Goal: Book appointment/travel/reservation

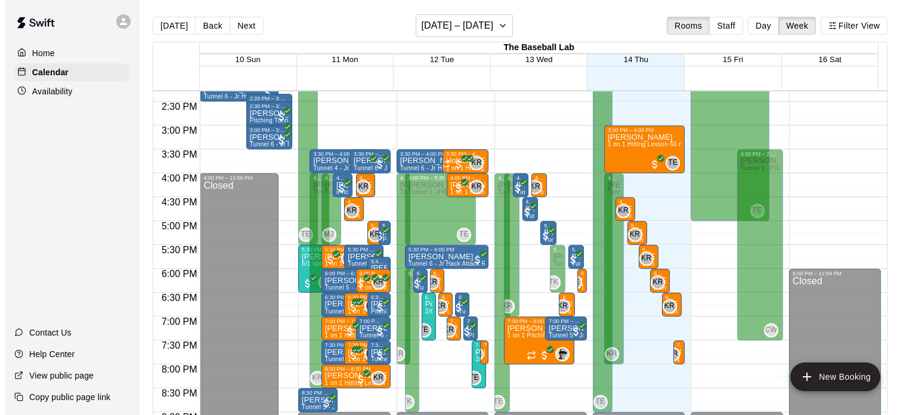
scroll to position [679, 0]
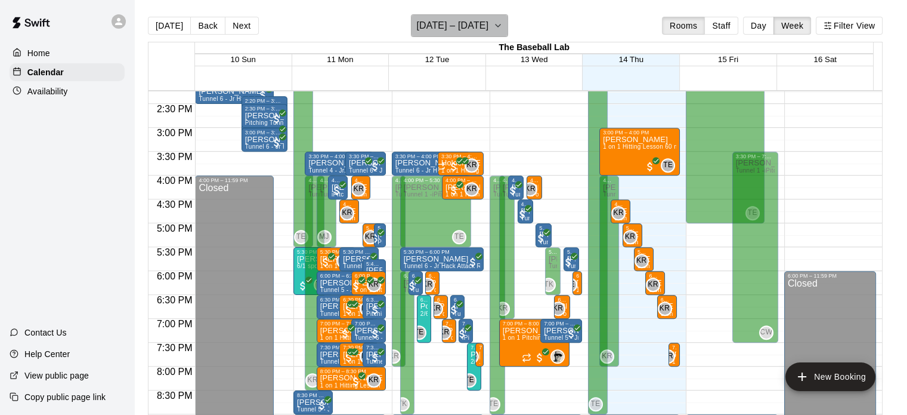
click at [474, 30] on h6 "[DATE] – [DATE]" at bounding box center [452, 25] width 72 height 17
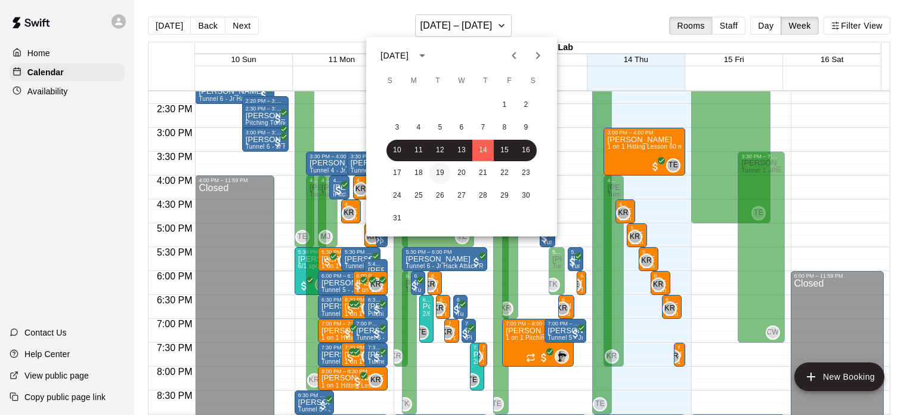
click at [432, 180] on button "19" at bounding box center [440, 172] width 21 height 21
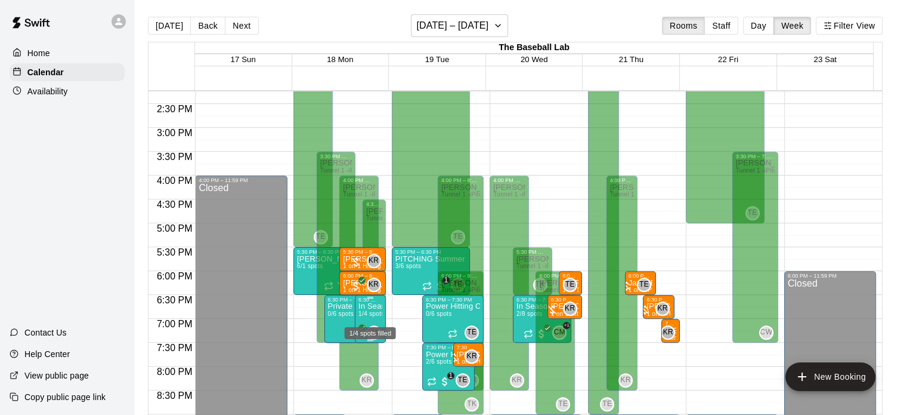
click at [375, 316] on span "1/4 spots" at bounding box center [372, 313] width 26 height 7
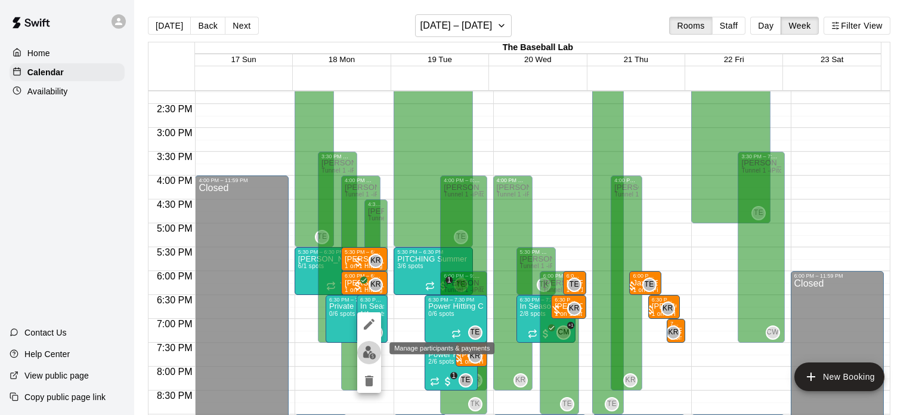
click at [365, 348] on img "edit" at bounding box center [370, 352] width 14 height 14
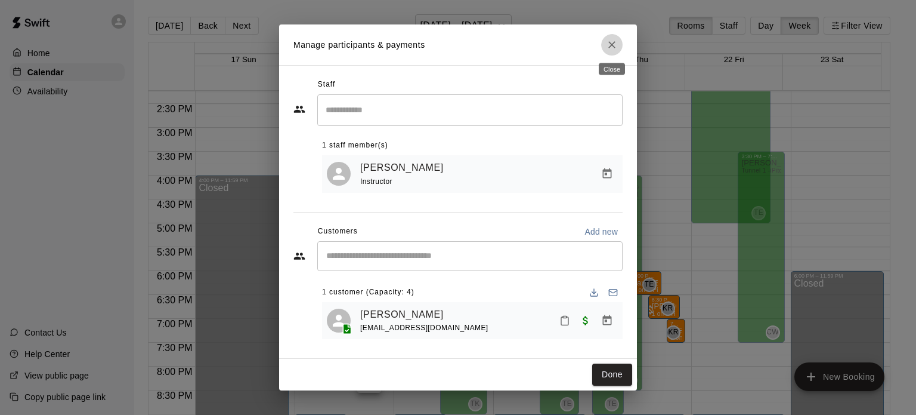
click at [617, 39] on icon "Close" at bounding box center [612, 45] width 12 height 12
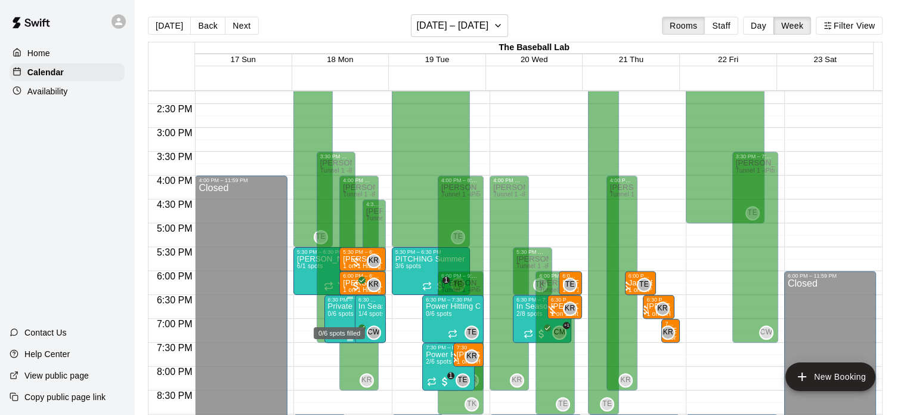
click at [346, 317] on span "0/6 spots" at bounding box center [341, 313] width 26 height 7
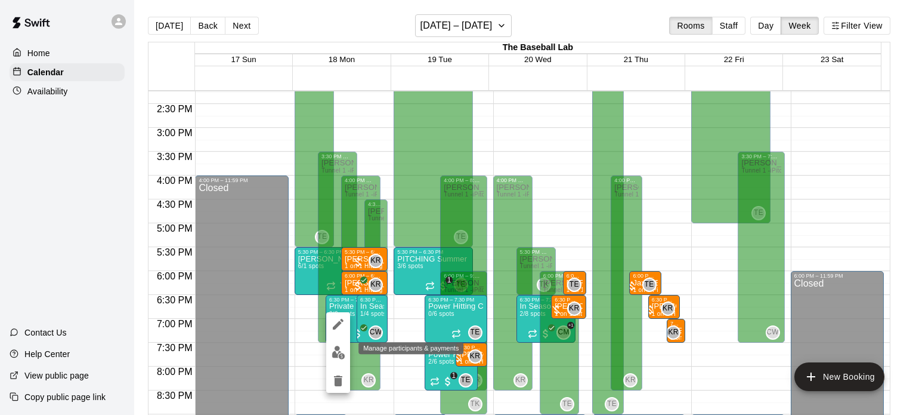
click at [333, 360] on button "edit" at bounding box center [338, 352] width 24 height 23
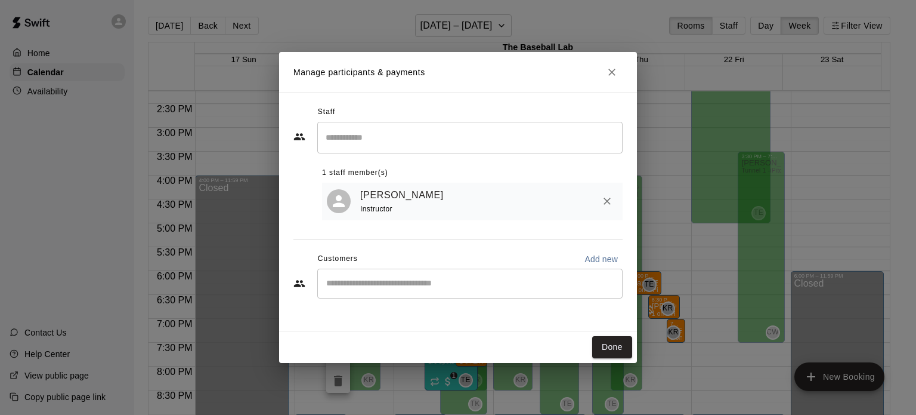
click at [618, 71] on button "Close" at bounding box center [611, 71] width 21 height 21
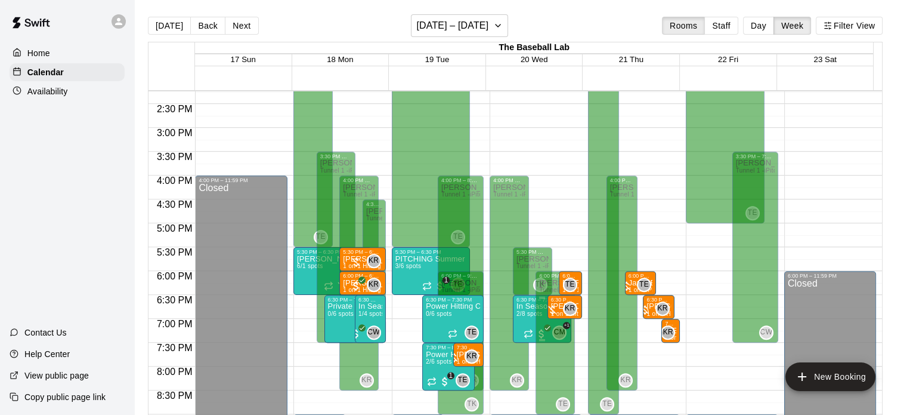
click at [526, 306] on p "In Season Hitting Clinic (Mondays and Wednesdays) 630 - 730" at bounding box center [543, 306] width 52 height 0
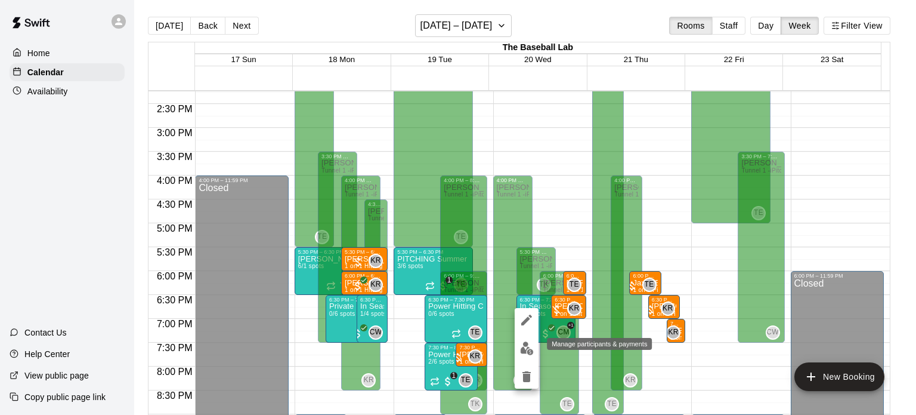
click at [524, 350] on img "edit" at bounding box center [527, 348] width 14 height 14
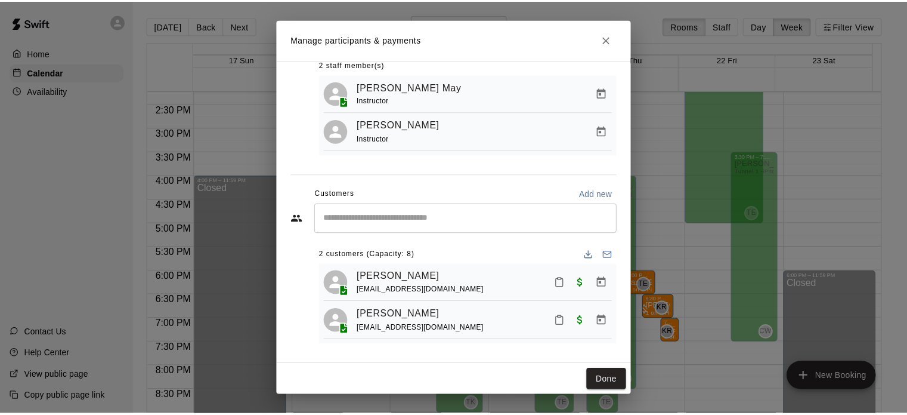
scroll to position [47, 0]
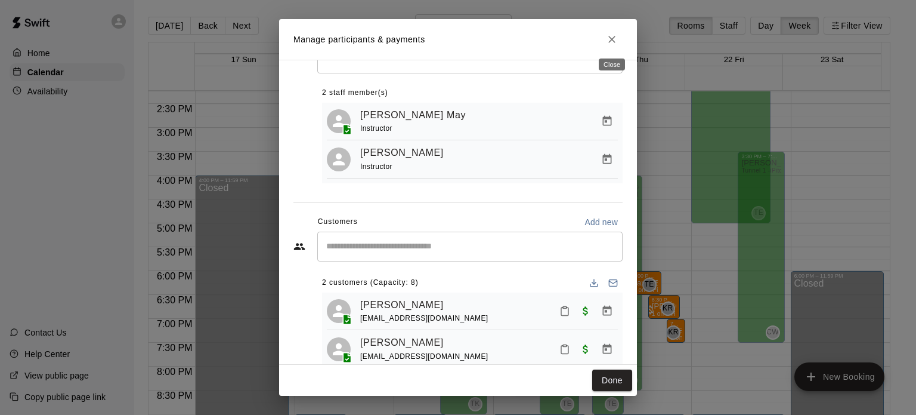
click at [617, 39] on icon "Close" at bounding box center [612, 39] width 12 height 12
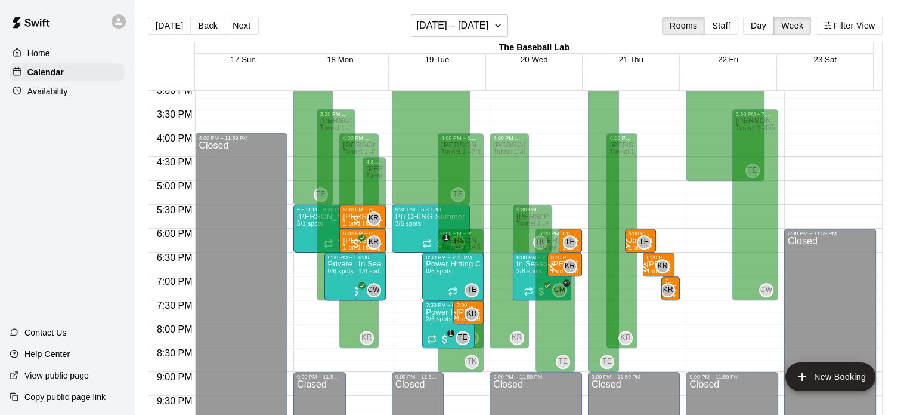
scroll to position [722, 0]
click at [433, 36] on button "[DATE] – [DATE]" at bounding box center [459, 25] width 97 height 23
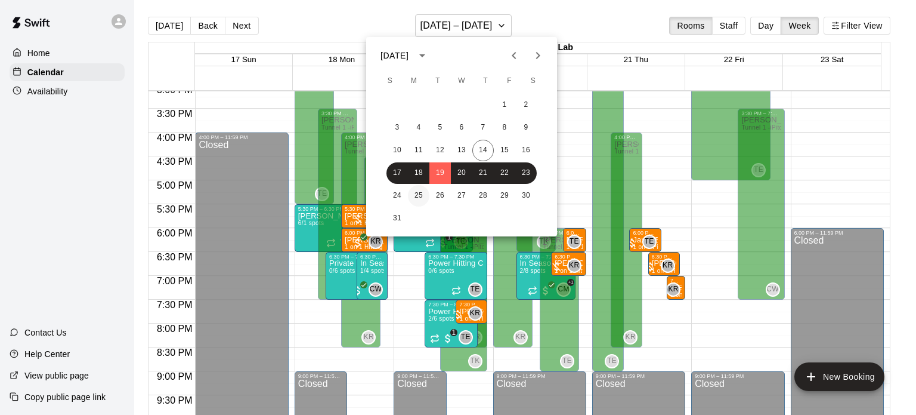
click at [422, 196] on button "25" at bounding box center [418, 195] width 21 height 21
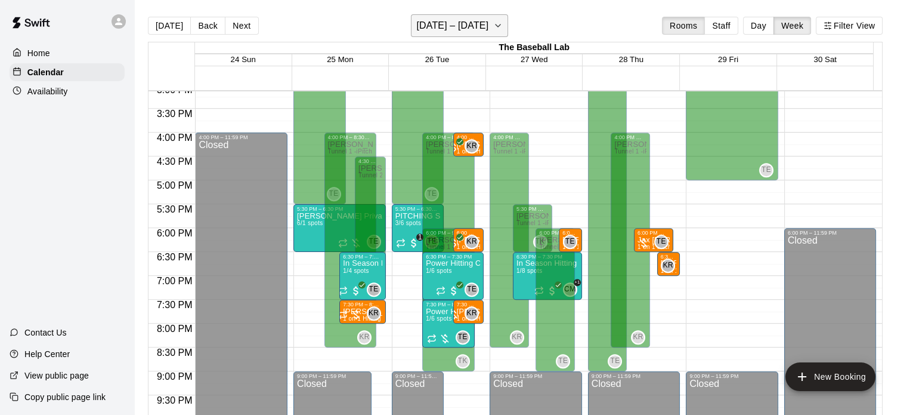
click at [487, 24] on h6 "[DATE] – [DATE]" at bounding box center [452, 25] width 72 height 17
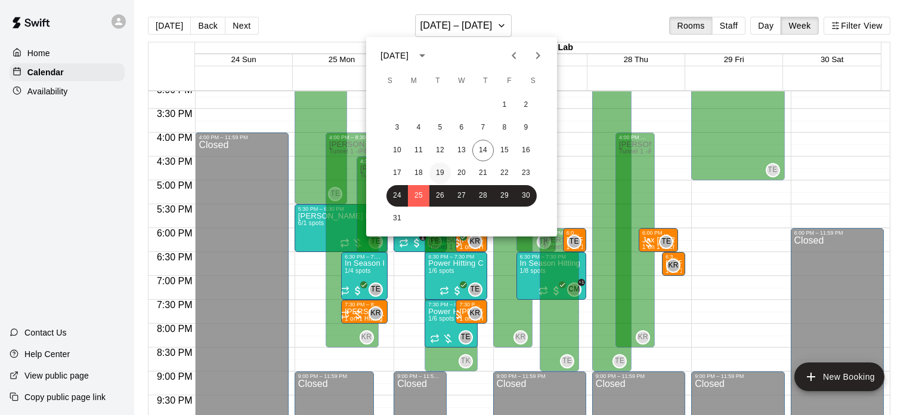
click at [435, 172] on button "19" at bounding box center [440, 172] width 21 height 21
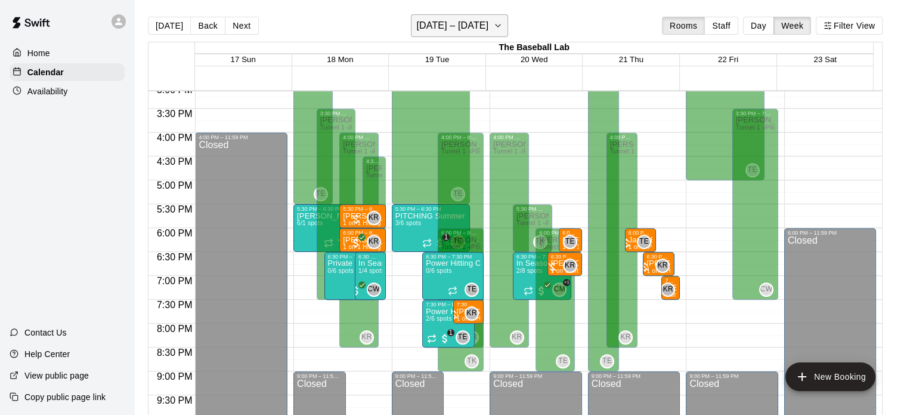
click at [464, 27] on h6 "[DATE] – [DATE]" at bounding box center [452, 25] width 72 height 17
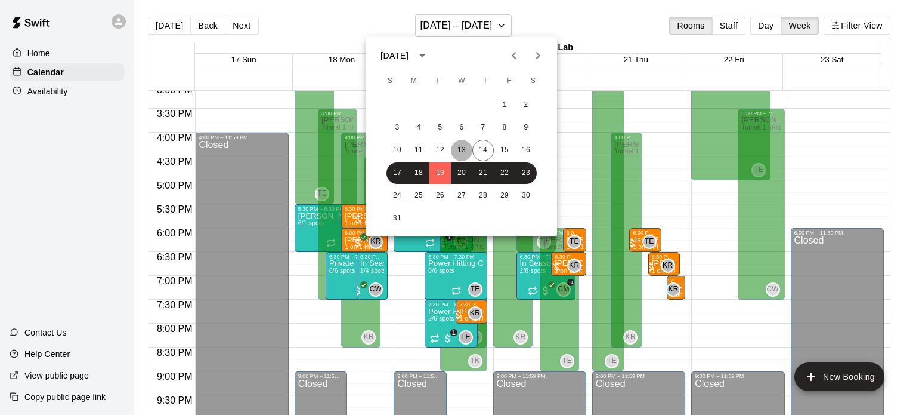
click at [465, 144] on button "13" at bounding box center [461, 150] width 21 height 21
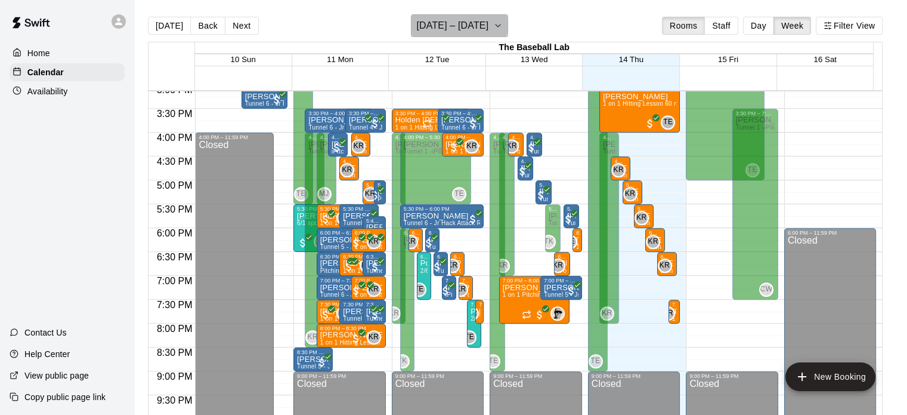
click at [464, 25] on h6 "[DATE] – [DATE]" at bounding box center [452, 25] width 72 height 17
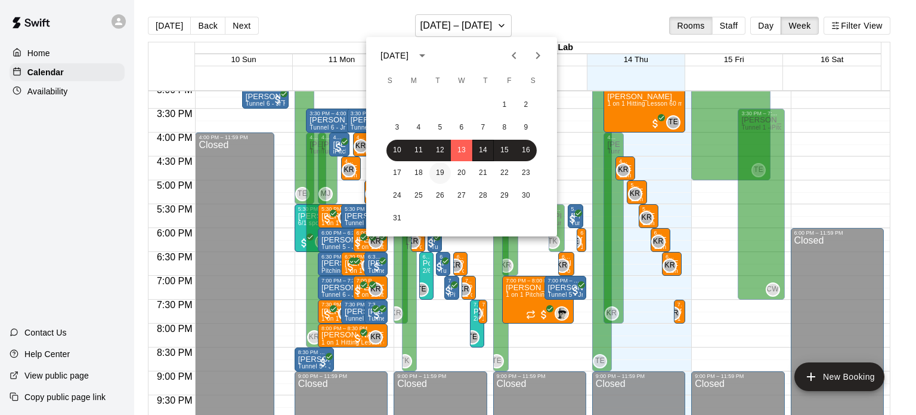
click at [446, 175] on button "19" at bounding box center [440, 172] width 21 height 21
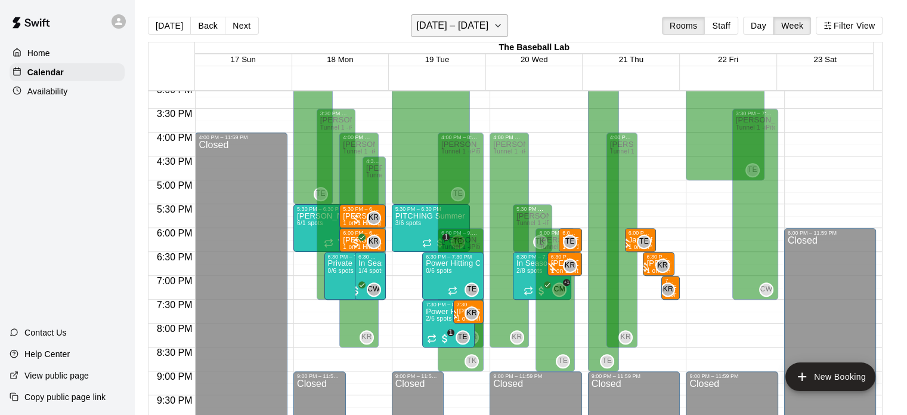
click at [493, 29] on icon "button" at bounding box center [498, 25] width 10 height 14
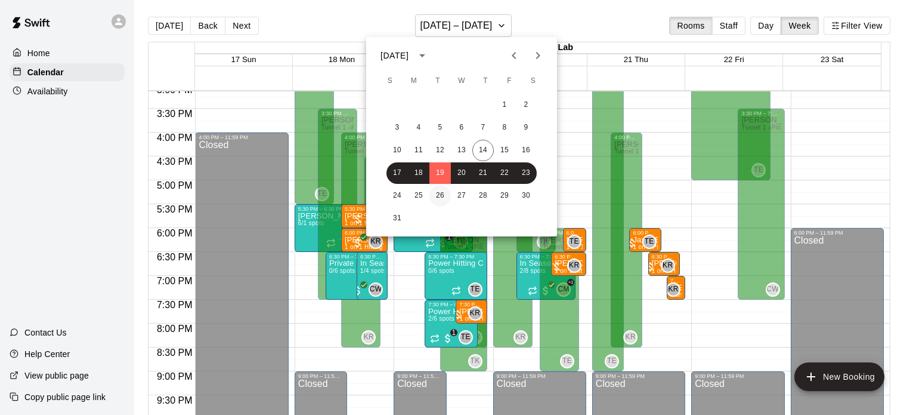
click at [440, 202] on button "26" at bounding box center [440, 195] width 21 height 21
